Goal: Check status

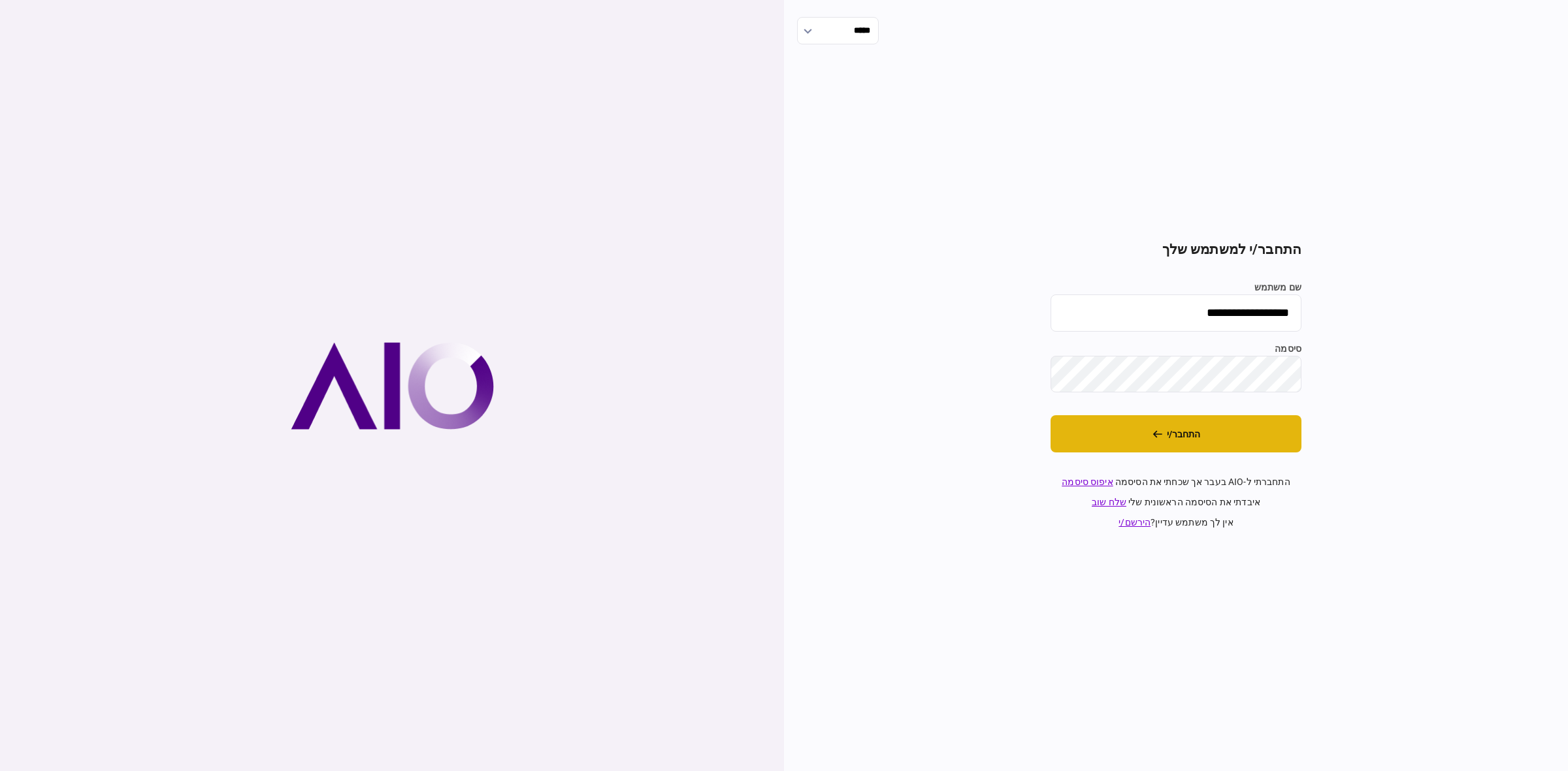
click at [1158, 437] on icon "התחבר/י" at bounding box center [1157, 434] width 10 height 9
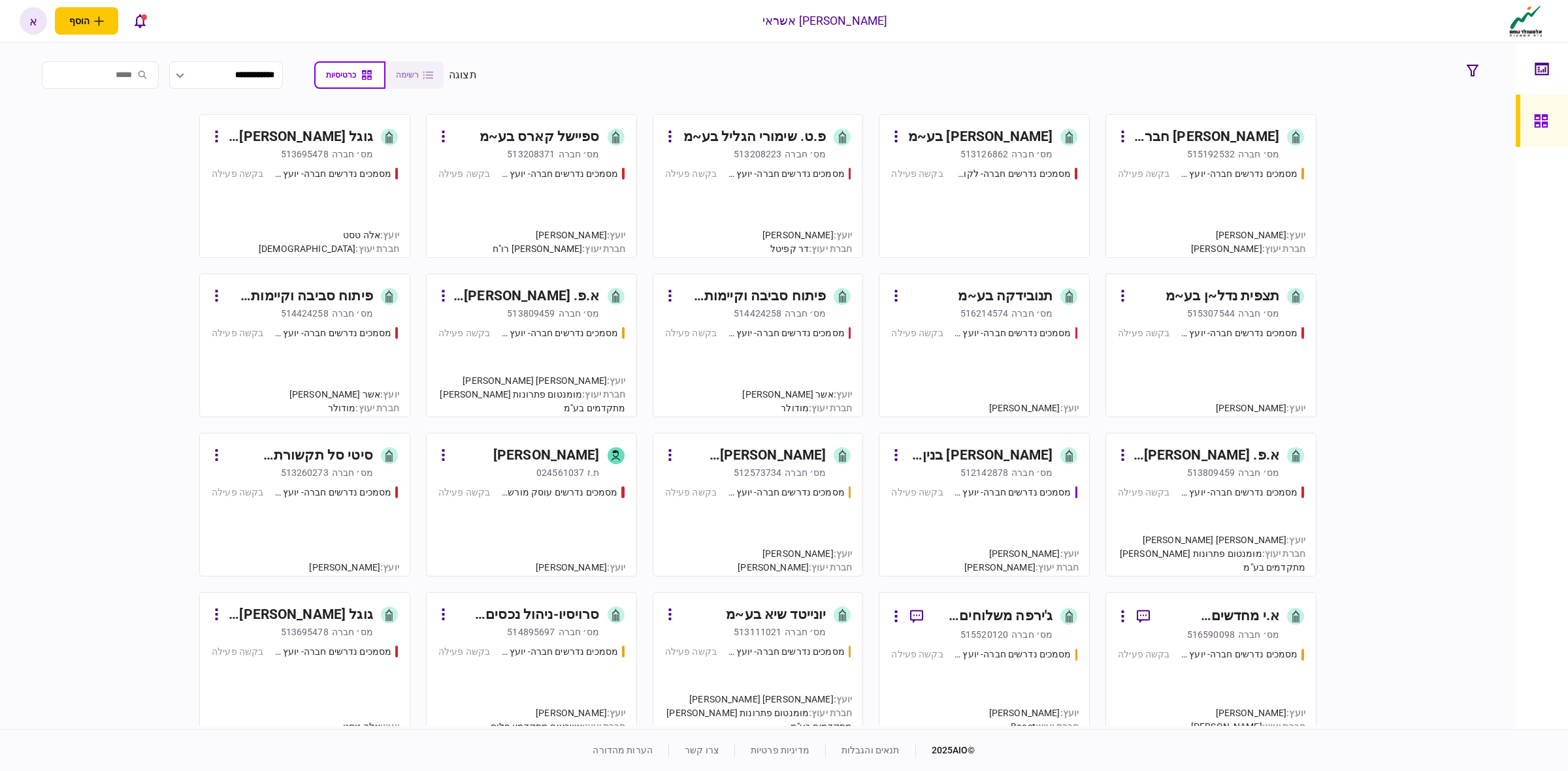
drag, startPoint x: 765, startPoint y: 246, endPoint x: 951, endPoint y: 233, distance: 186.5
click at [951, 233] on div "מסמכים נדרשים חברה- לקוח קצה - ישיר בקשה פעילה" at bounding box center [984, 206] width 187 height 79
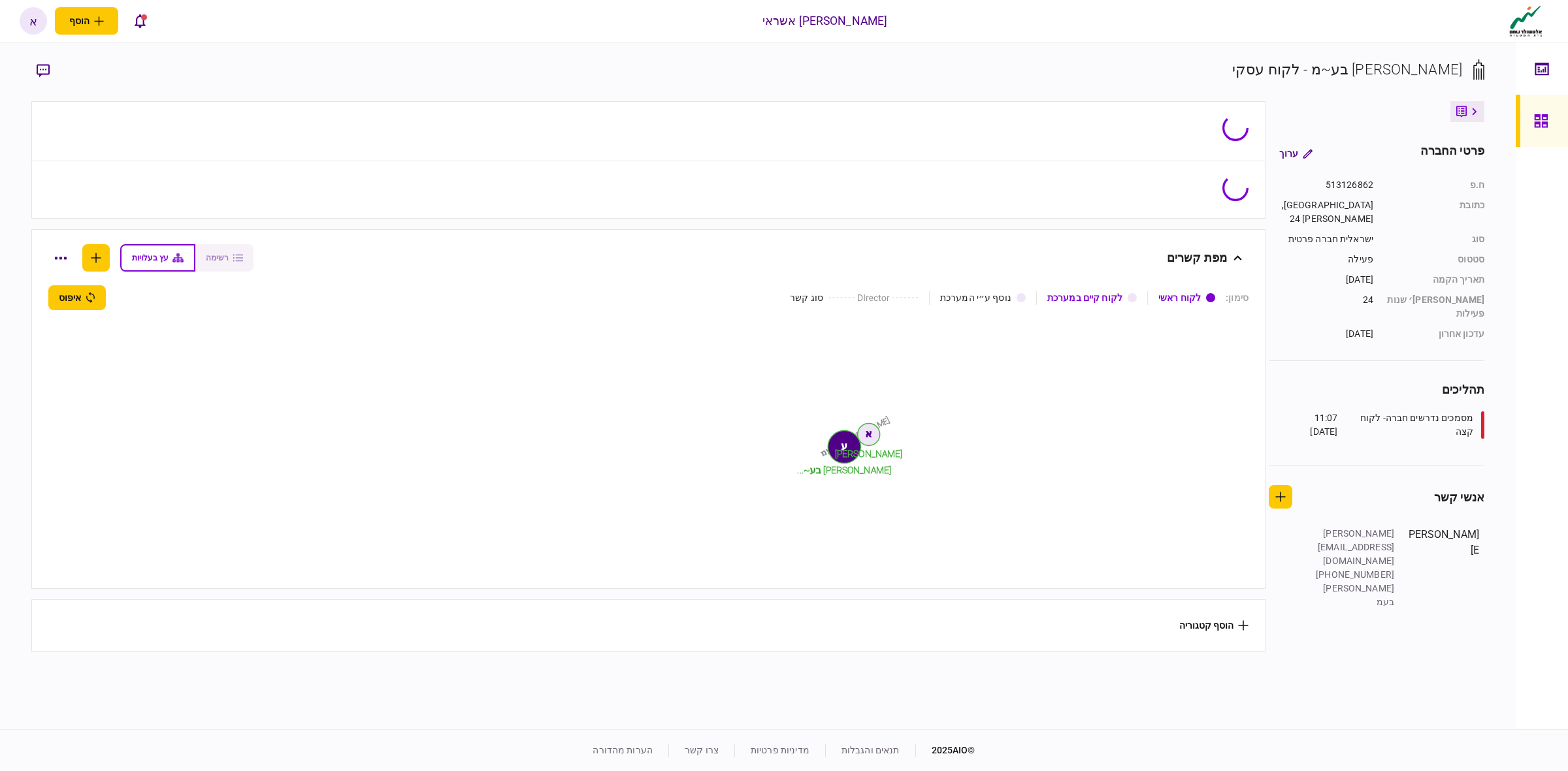
click at [956, 230] on section "מפת קשרים רשימה עץ בעלויות סימון : לקוח ראשי לקוח קיים במערכת נוסף ע״י המערכת ס…" at bounding box center [648, 409] width 1234 height 360
